Goal: Information Seeking & Learning: Learn about a topic

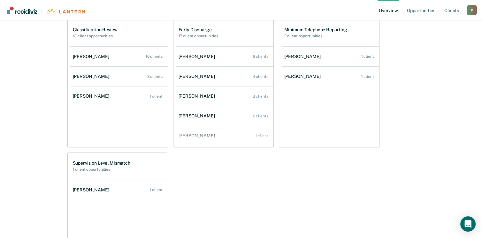
scroll to position [169, 0]
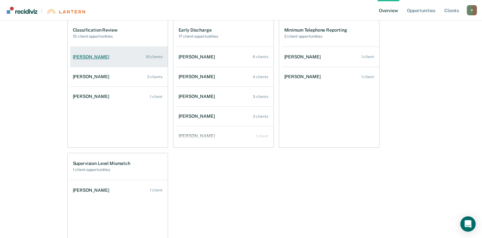
click at [83, 57] on div "[PERSON_NAME]" at bounding box center [92, 56] width 39 height 5
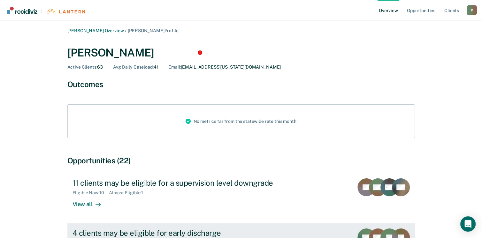
scroll to position [177, 0]
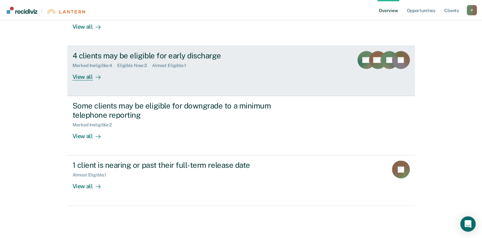
click at [134, 67] on div "Eligible Now : 3" at bounding box center [134, 65] width 35 height 5
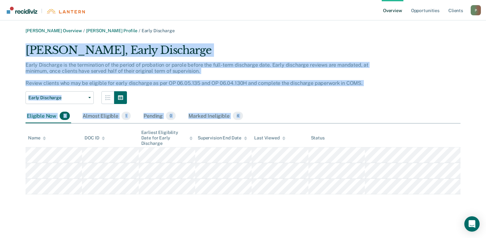
click at [345, 192] on div "[PERSON_NAME] Overview / [PERSON_NAME] Profile / Early Discharge [PERSON_NAME],…" at bounding box center [243, 111] width 471 height 166
copy div "[PERSON_NAME], Early Discharge Early Discharge is the termination of the period…"
click at [388, 11] on link "Overview" at bounding box center [393, 10] width 22 height 20
